Goal: Task Accomplishment & Management: Manage account settings

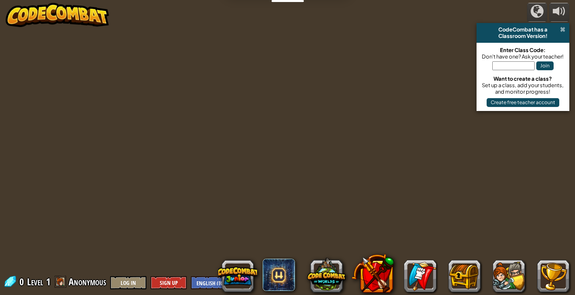
click at [565, 27] on span at bounding box center [562, 29] width 5 height 6
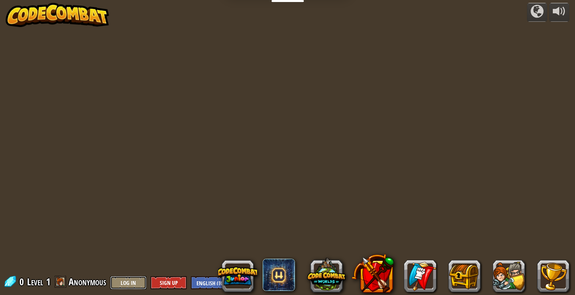
click at [132, 283] on button "Log In" at bounding box center [128, 282] width 36 height 13
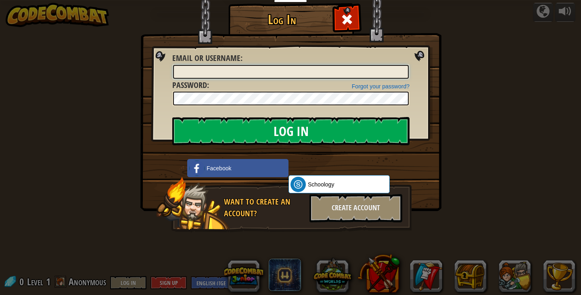
type input "Chef-[PERSON_NAME]🧑‍🍳"
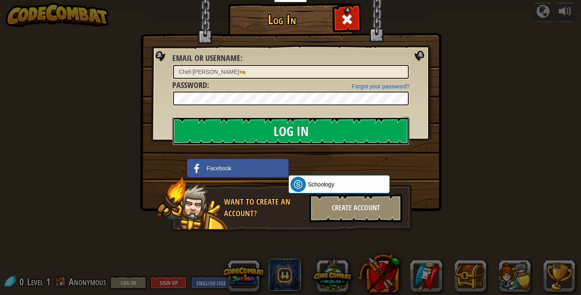
click at [324, 130] on input "Log In" at bounding box center [290, 131] width 237 height 28
